Goal: Find specific page/section: Find specific page/section

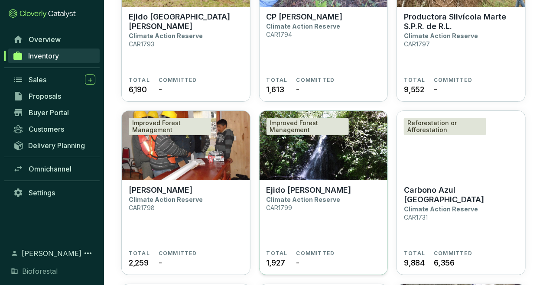
scroll to position [1010, 0]
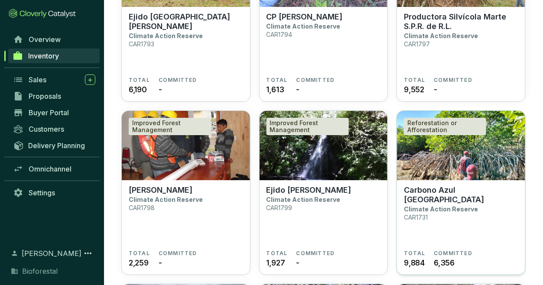
click at [468, 226] on section "Carbono Azul Playa Tortuga Climate Action Reserve CAR1731" at bounding box center [461, 217] width 114 height 65
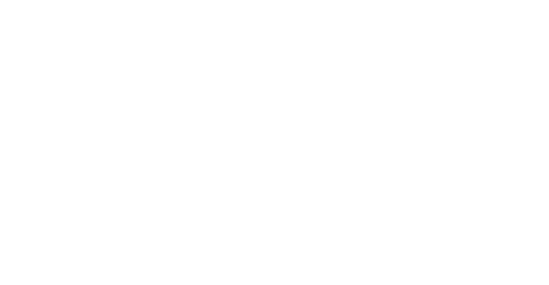
click at [460, 0] on html "/inventory/e258b09f-4c1b-44f6-a4cf-e9208eae2a94" at bounding box center [274, 0] width 549 height 0
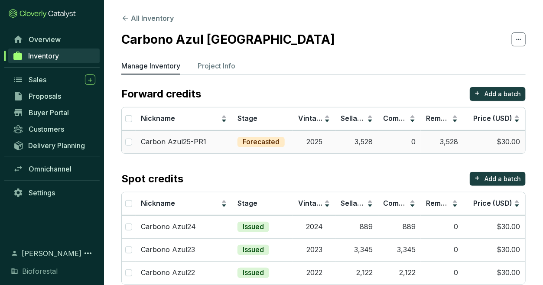
click at [339, 136] on td "3,528" at bounding box center [356, 141] width 42 height 23
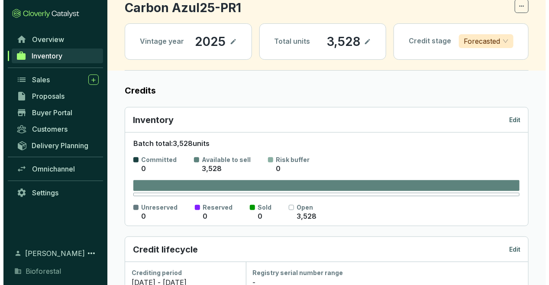
scroll to position [43, 0]
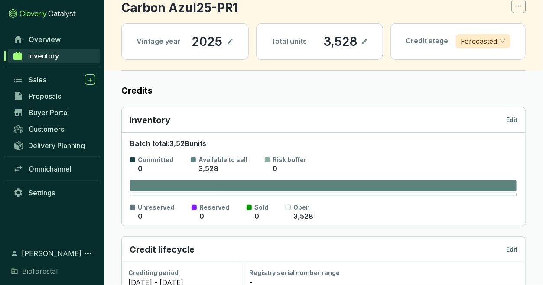
click at [510, 116] on p "Edit" at bounding box center [511, 120] width 11 height 9
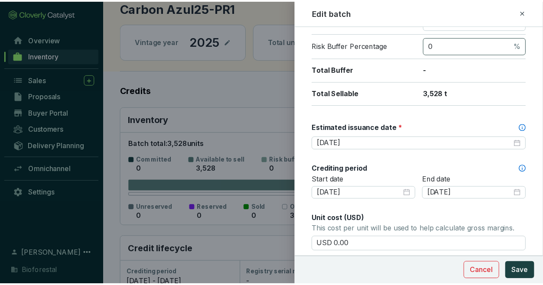
scroll to position [173, 0]
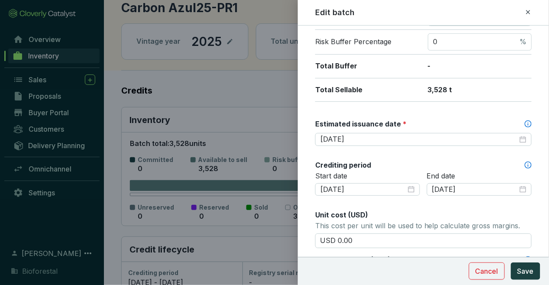
click at [527, 13] on icon at bounding box center [528, 12] width 7 height 10
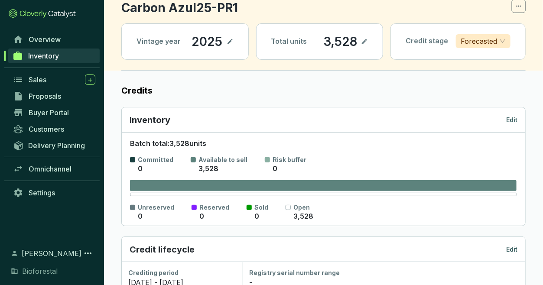
click at [342, 123] on div "Inventory Edit" at bounding box center [323, 120] width 388 height 12
click at [54, 76] on div "Sales" at bounding box center [62, 79] width 67 height 10
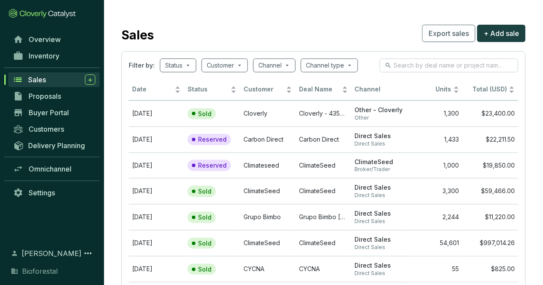
click at [67, 80] on div "Sales" at bounding box center [61, 79] width 67 height 10
click at [52, 63] on div "Inventory" at bounding box center [52, 56] width 104 height 16
click at [47, 57] on span "Inventory" at bounding box center [44, 56] width 31 height 9
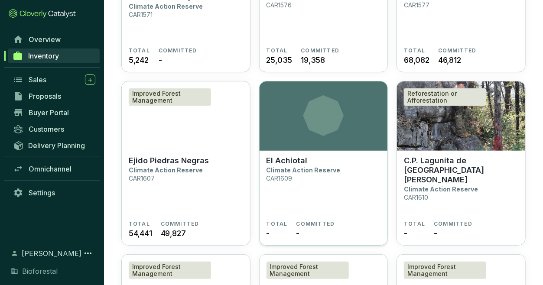
scroll to position [1645, 0]
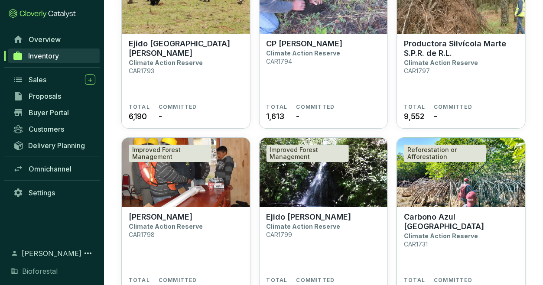
click at [457, 252] on section "Carbono Azul Playa Tortuga Climate Action Reserve CAR1731" at bounding box center [461, 244] width 114 height 65
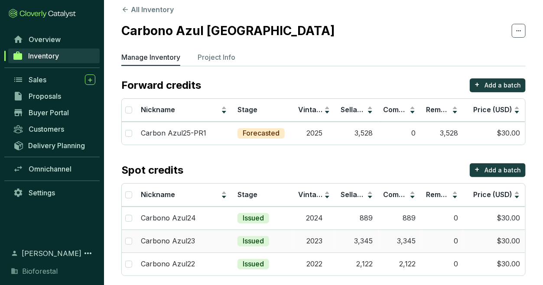
scroll to position [15, 0]
